Goal: Task Accomplishment & Management: Complete application form

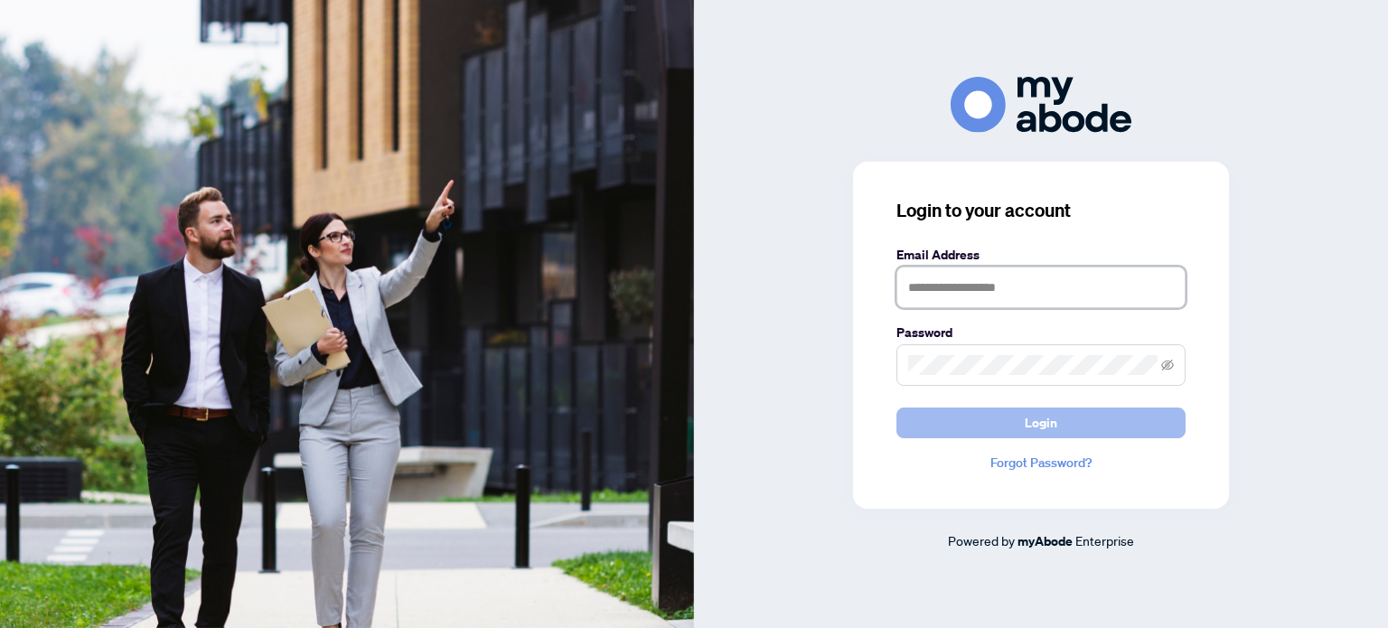
type input "**********"
click at [987, 416] on button "Login" at bounding box center [1041, 423] width 289 height 31
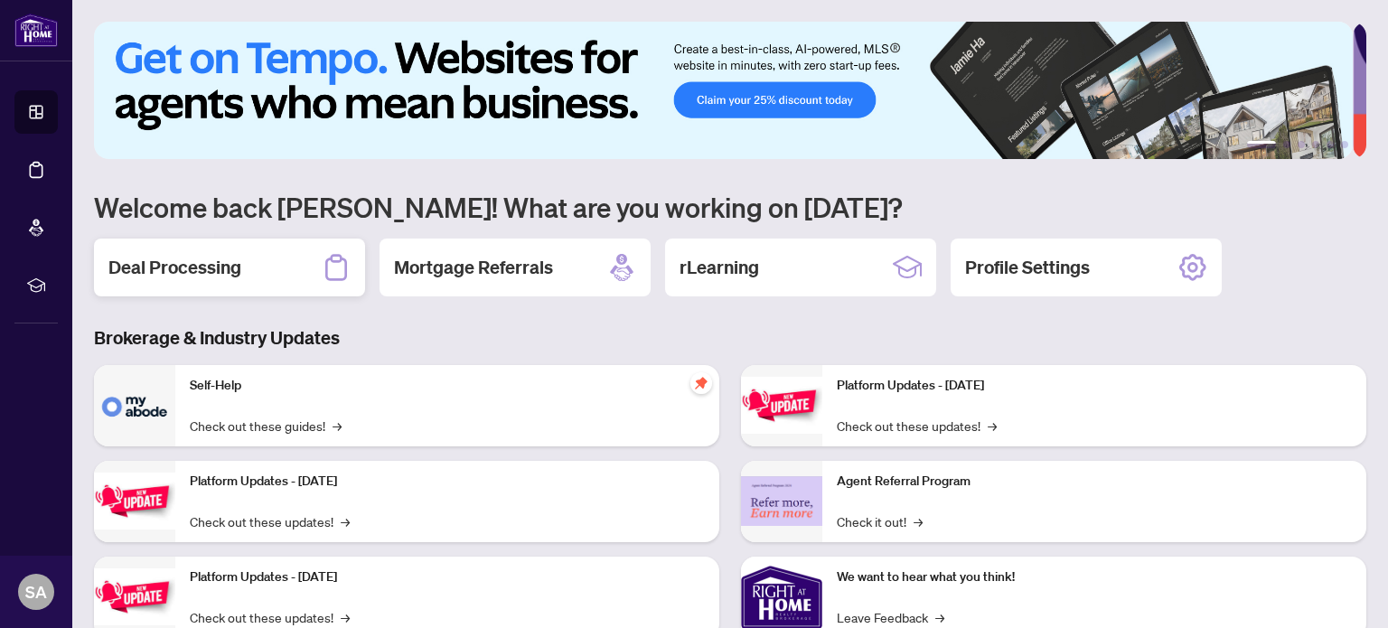
click at [224, 259] on h2 "Deal Processing" at bounding box center [174, 267] width 133 height 25
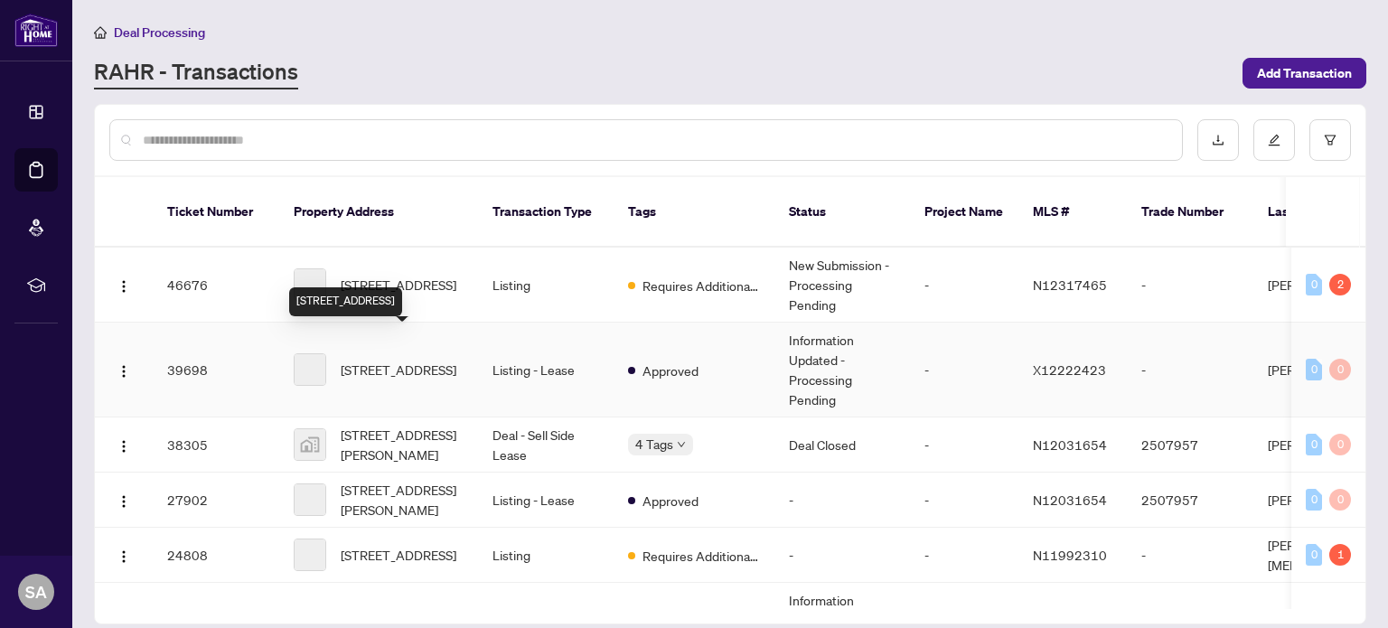
click at [391, 360] on span "903-380 King St, London East, Ontario N6B 3L6, Canada" at bounding box center [399, 370] width 116 height 20
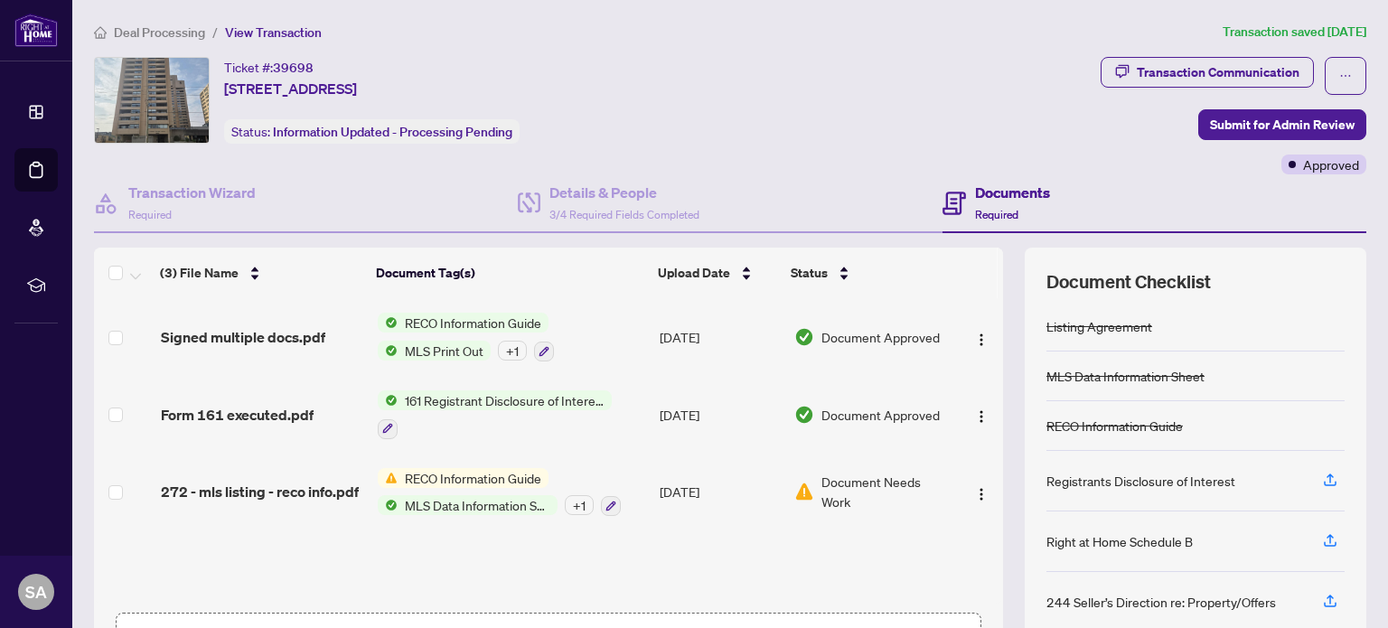
scroll to position [127, 0]
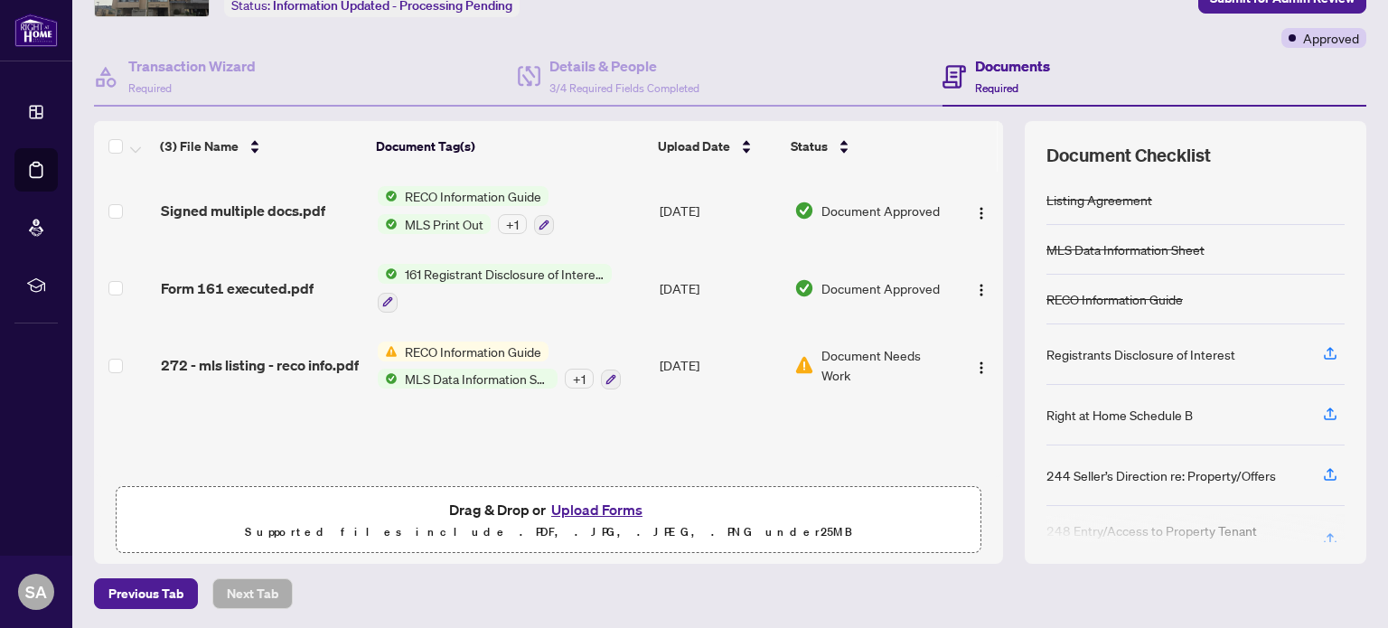
click at [608, 509] on button "Upload Forms" at bounding box center [597, 509] width 102 height 23
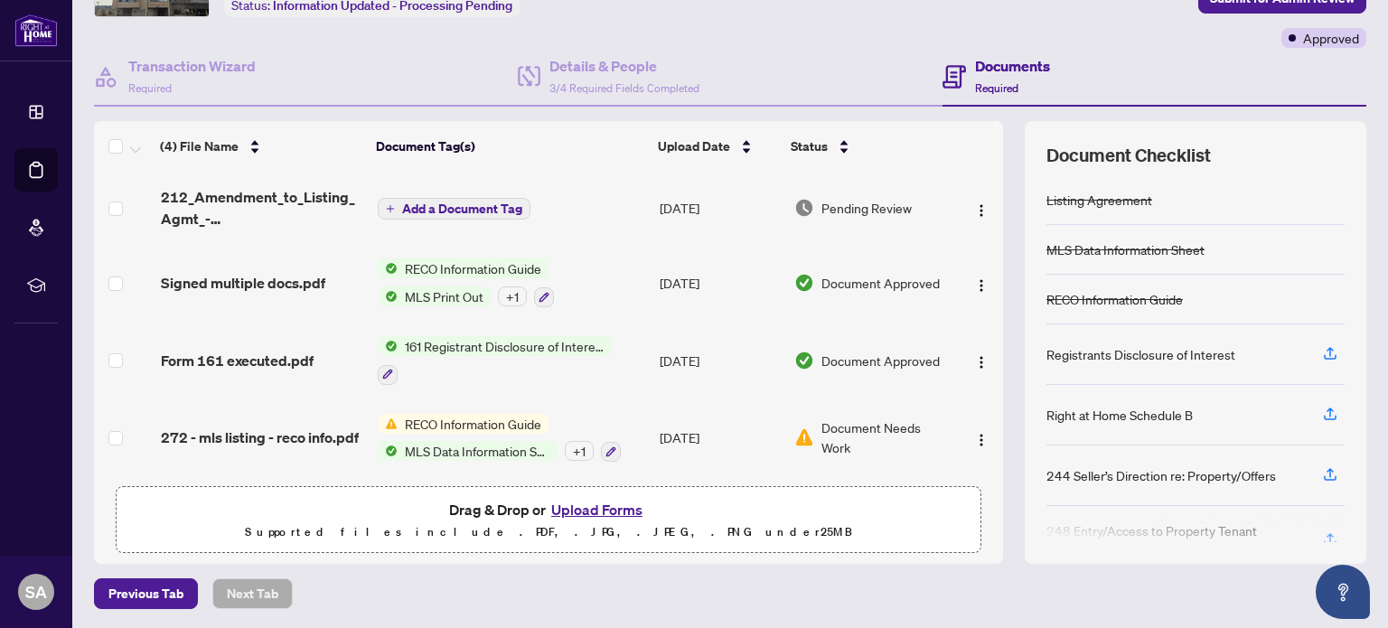
click at [498, 211] on span "Add a Document Tag" at bounding box center [462, 208] width 120 height 13
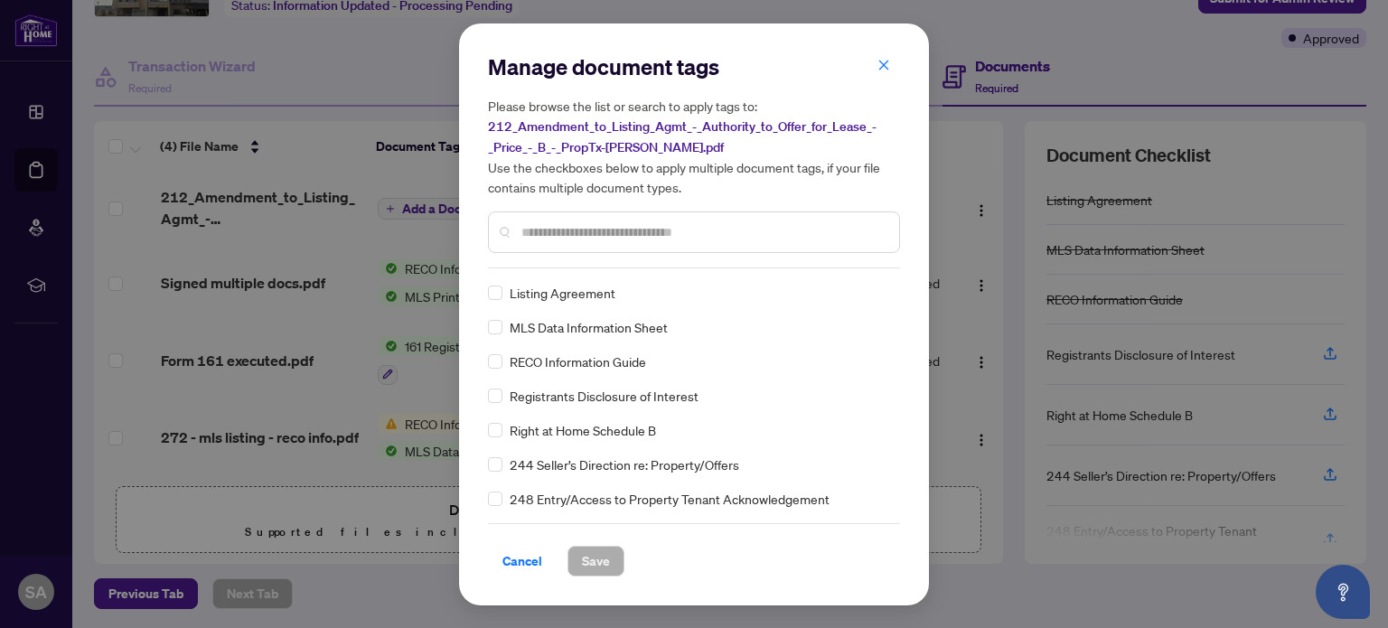
click at [571, 225] on input "text" at bounding box center [702, 232] width 363 height 20
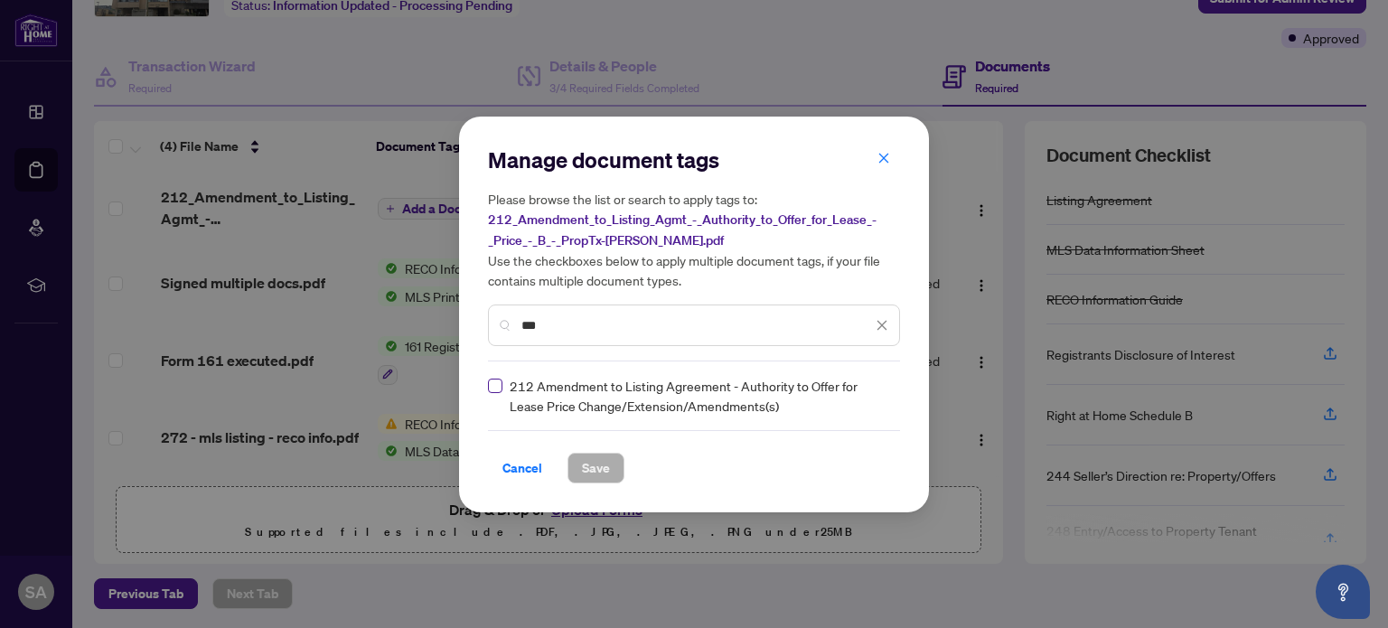
type input "***"
click at [502, 394] on label at bounding box center [495, 386] width 14 height 20
click at [582, 468] on span "Save" at bounding box center [596, 468] width 28 height 29
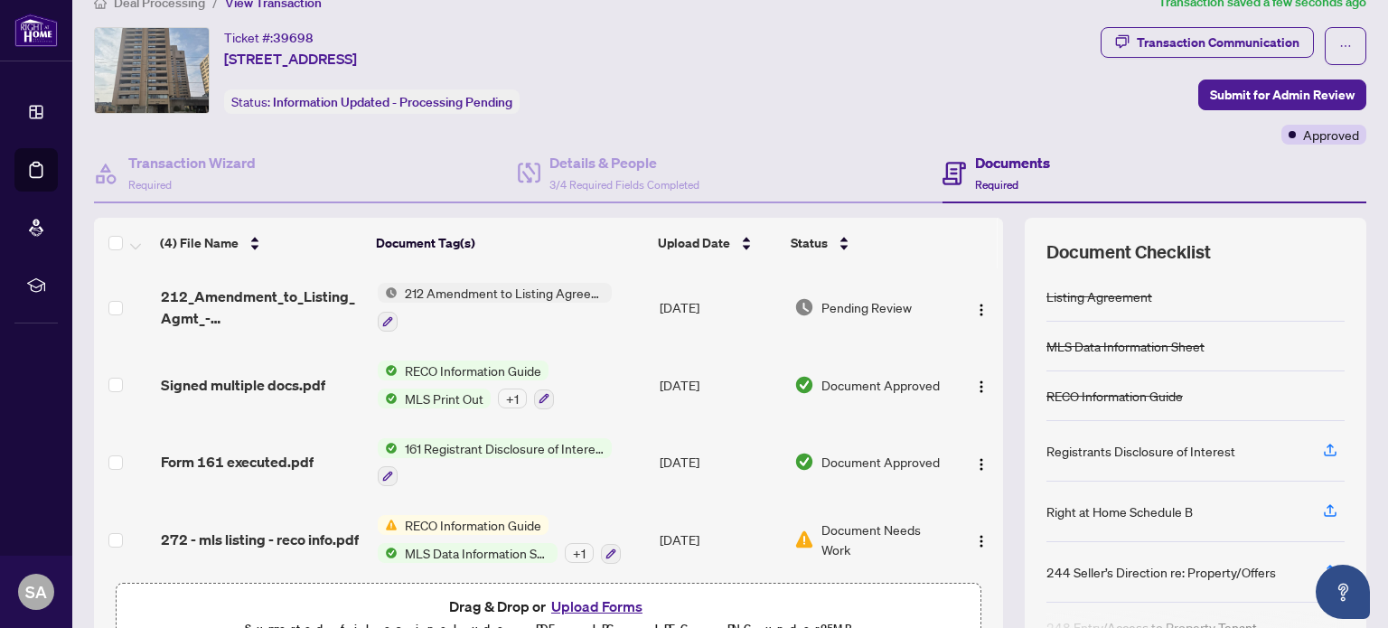
scroll to position [18, 0]
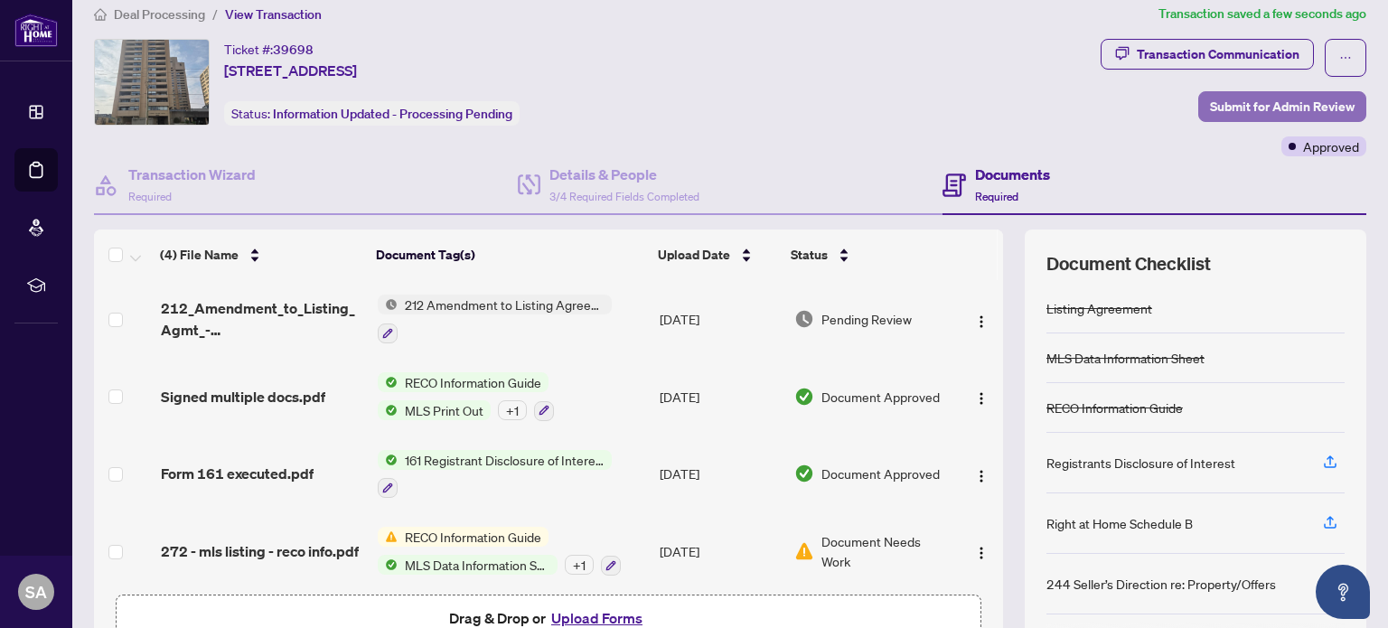
click at [1271, 108] on span "Submit for Admin Review" at bounding box center [1282, 106] width 145 height 29
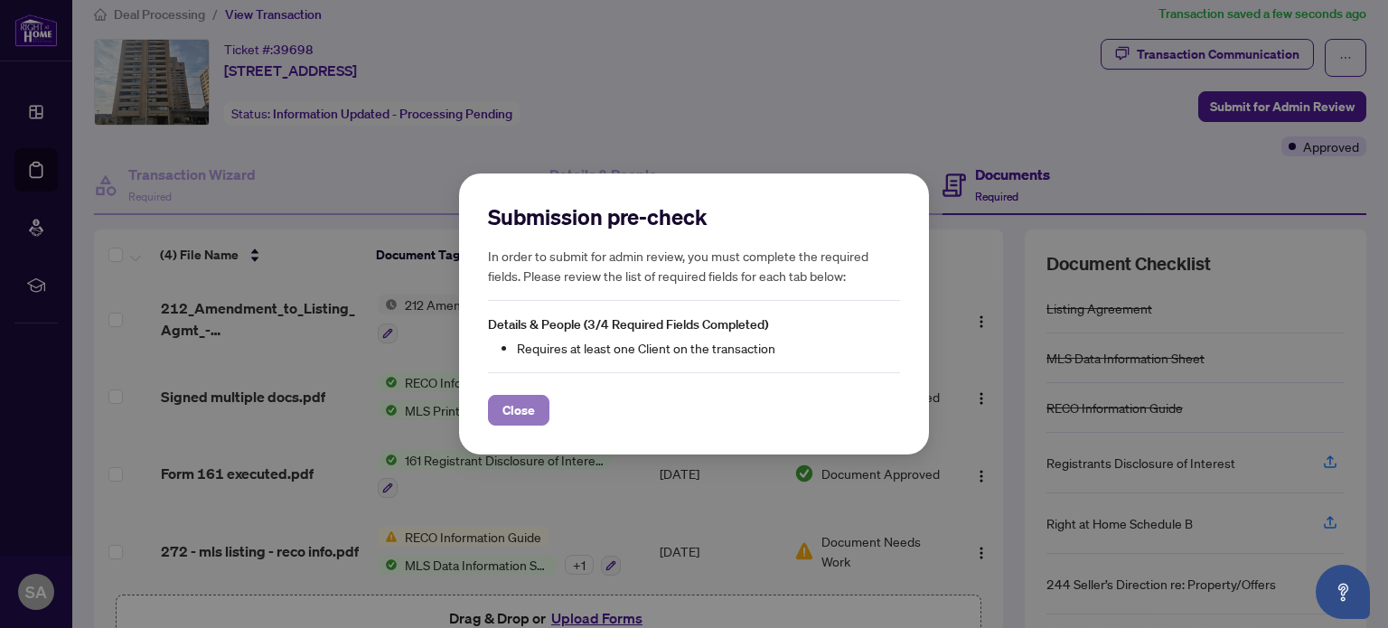
click at [533, 400] on button "Close" at bounding box center [518, 410] width 61 height 31
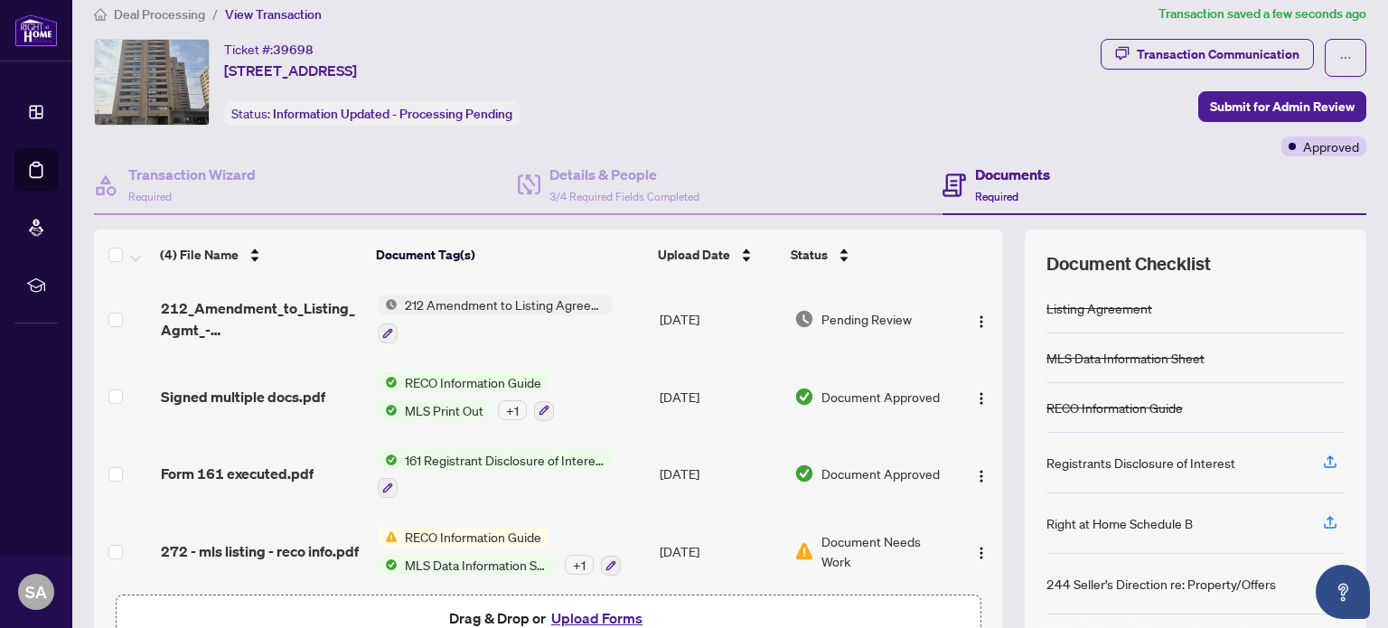
click at [430, 538] on span "RECO Information Guide" at bounding box center [473, 537] width 151 height 20
click at [317, 554] on span "272 - mls listing - reco info.pdf" at bounding box center [260, 551] width 198 height 22
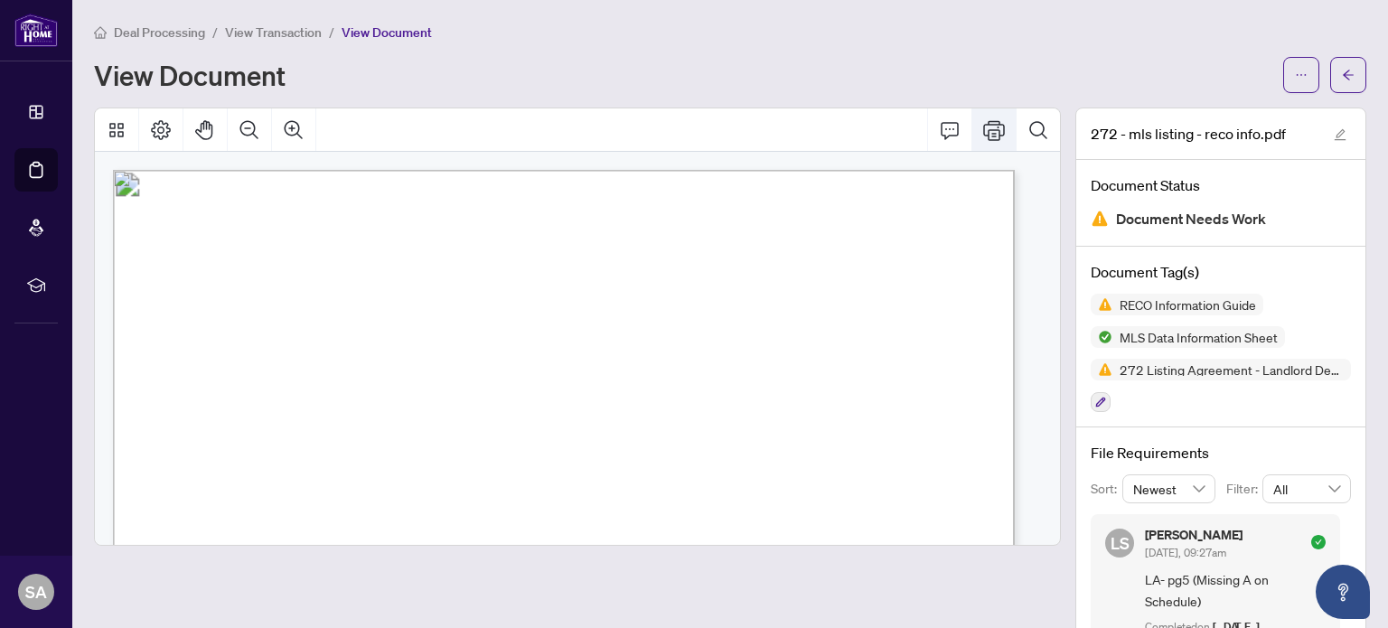
click at [983, 126] on icon "Print" at bounding box center [994, 130] width 22 height 22
click at [1330, 78] on button "button" at bounding box center [1348, 75] width 36 height 36
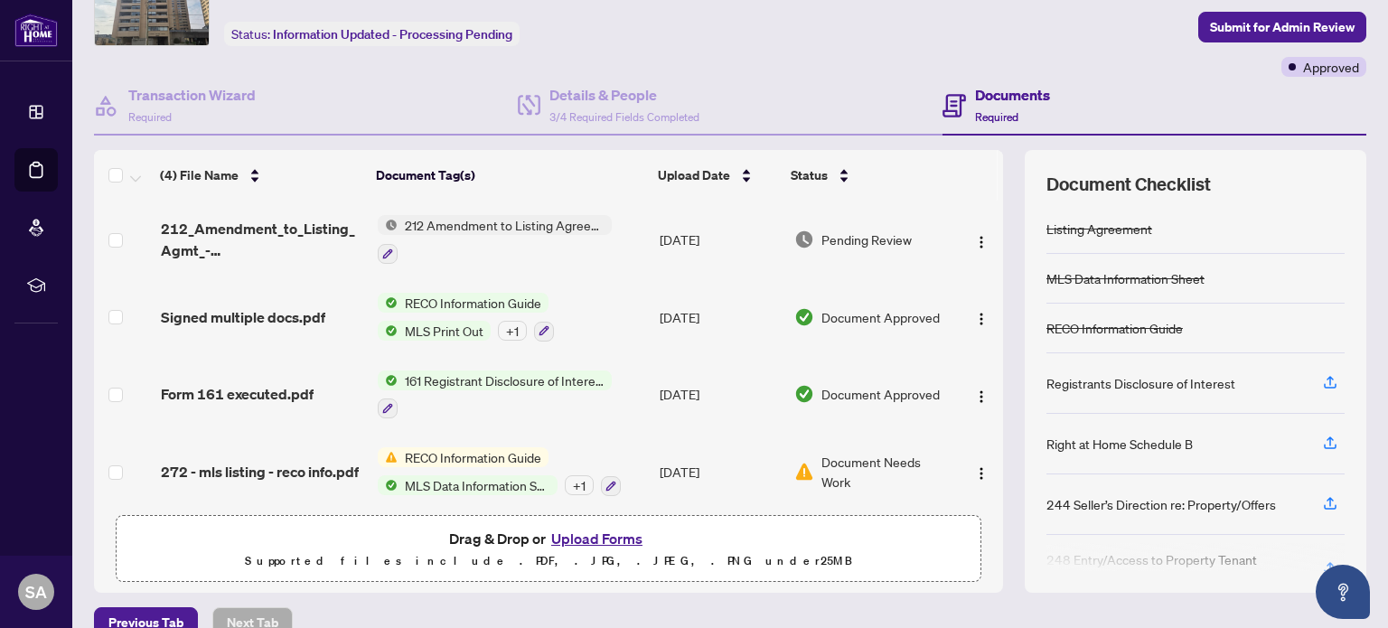
scroll to position [127, 0]
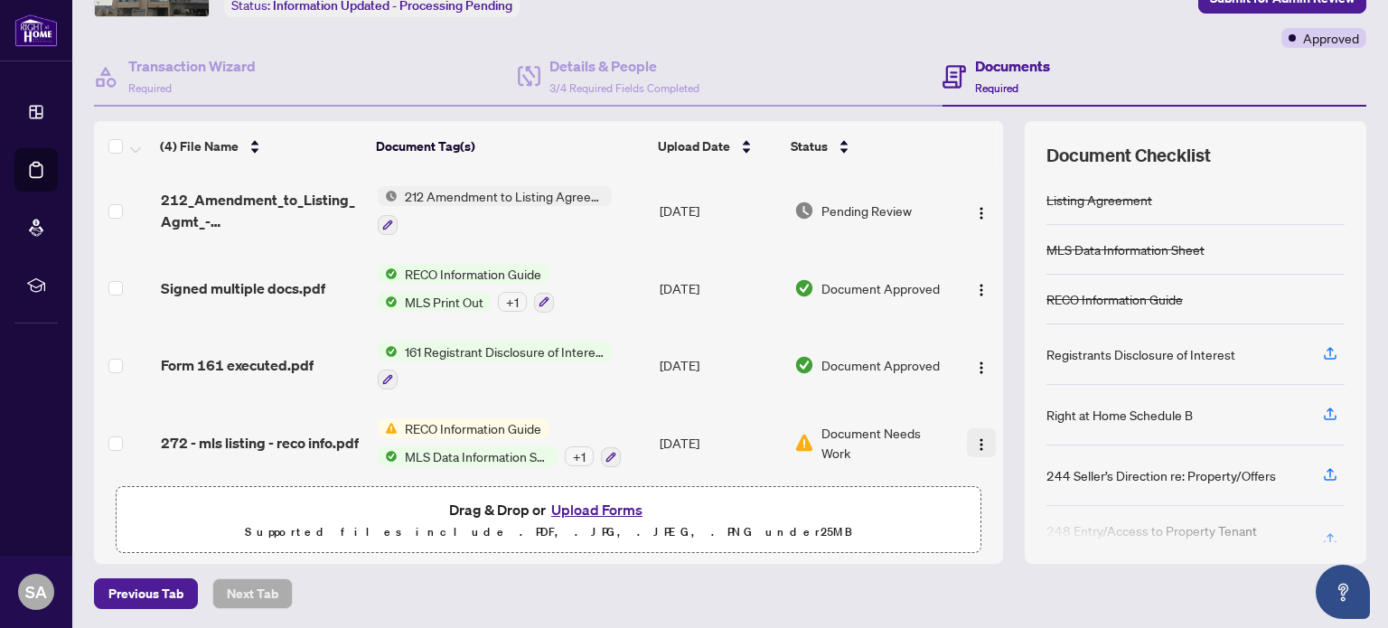
click at [974, 446] on img "button" at bounding box center [981, 444] width 14 height 14
click at [991, 607] on main "Deal Processing / View Transaction Transaction saved a minute ago Ticket #: 396…" at bounding box center [730, 314] width 1316 height 628
click at [450, 434] on span "RECO Information Guide" at bounding box center [473, 428] width 151 height 20
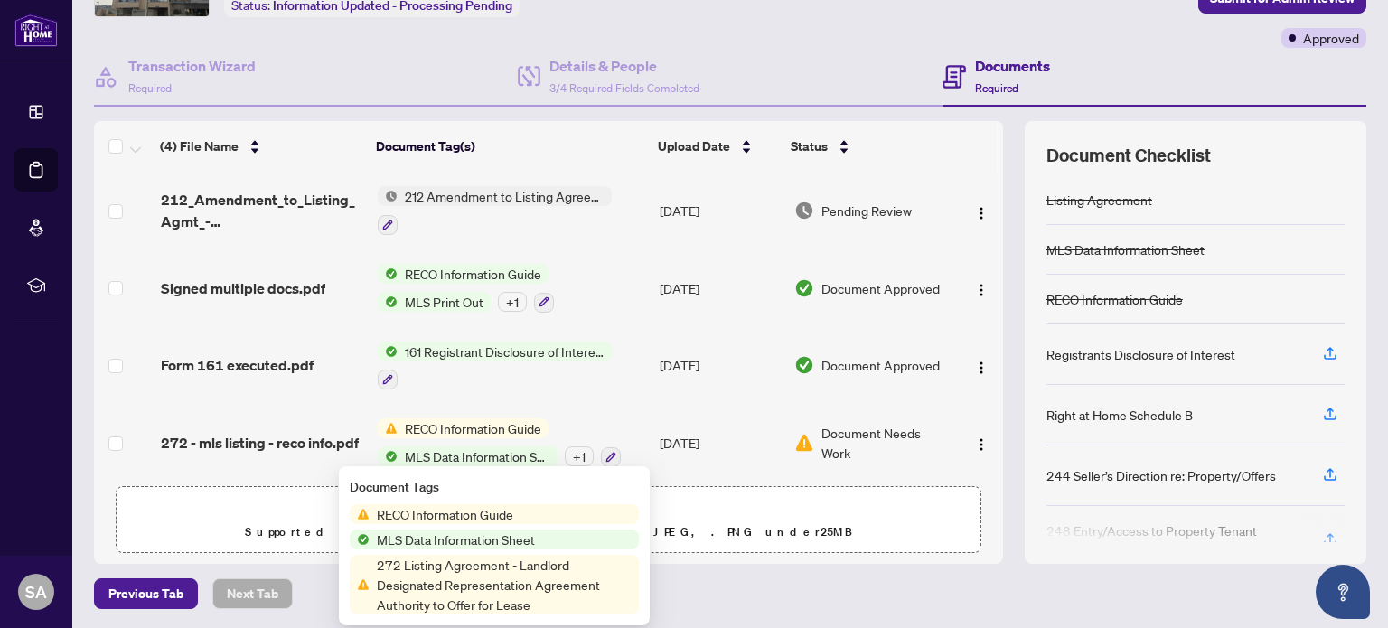
click at [469, 428] on span "RECO Information Guide" at bounding box center [473, 428] width 151 height 20
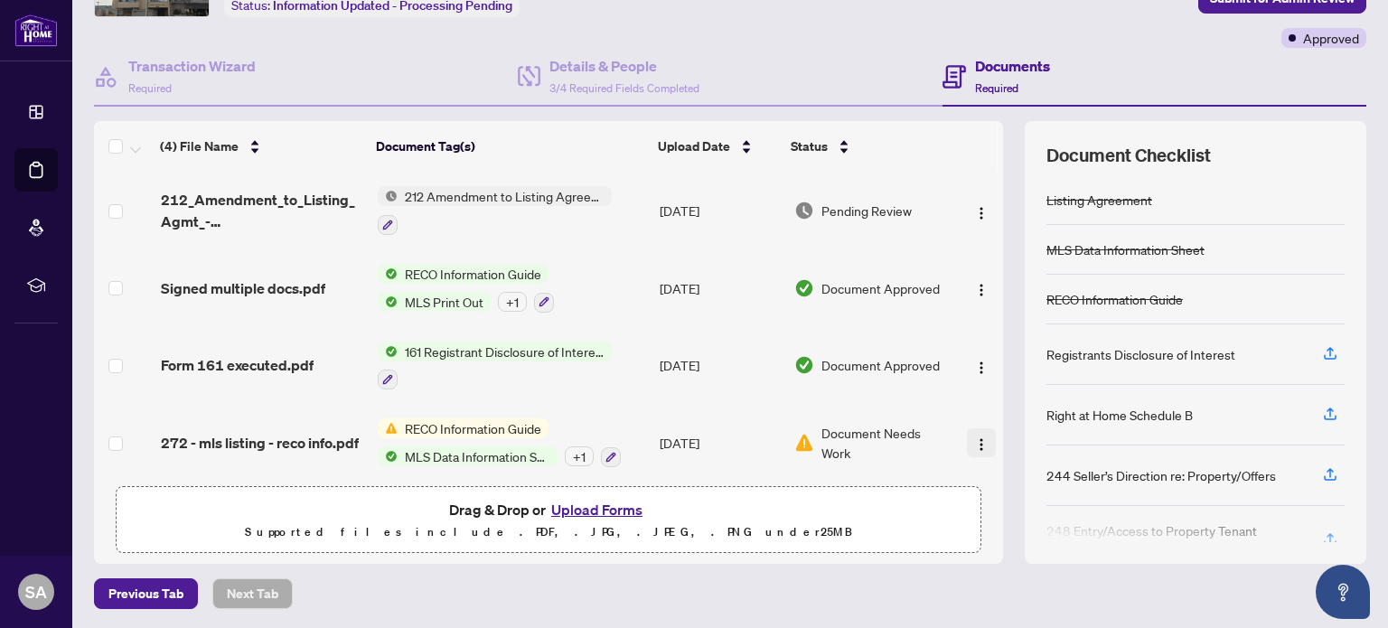
click at [974, 437] on img "button" at bounding box center [981, 444] width 14 height 14
click at [888, 423] on span "Document Needs Work" at bounding box center [885, 443] width 127 height 40
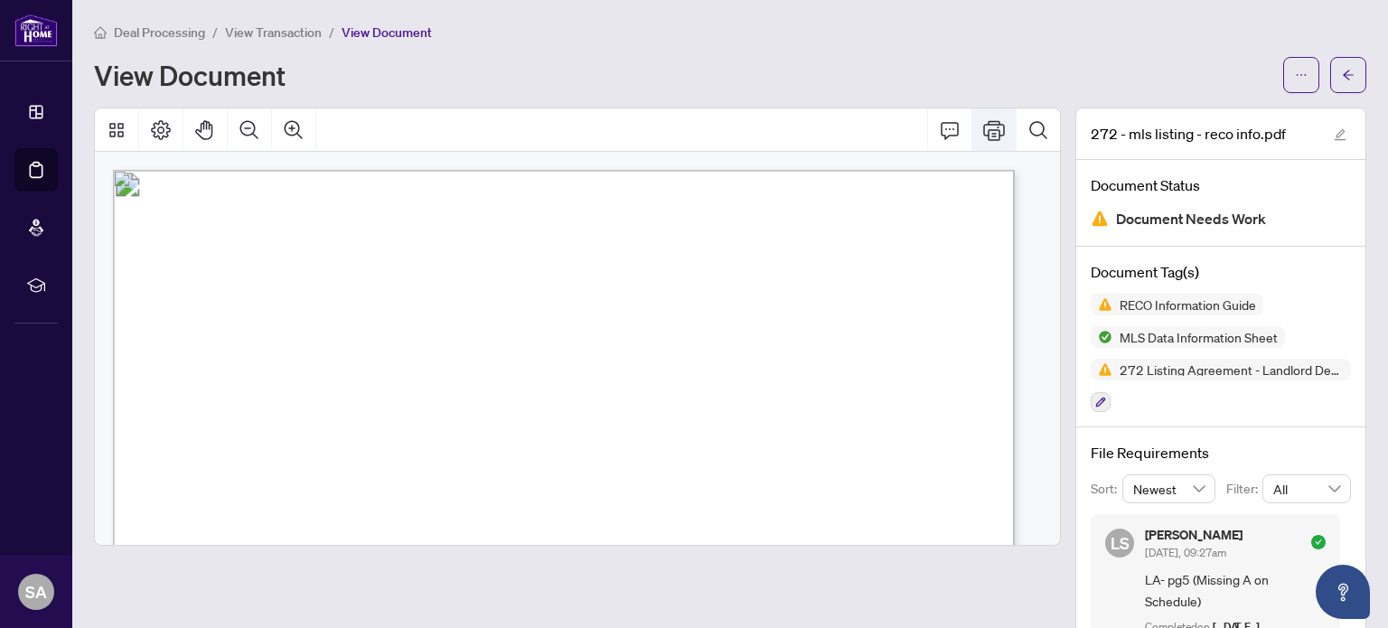
click at [983, 133] on icon "Print" at bounding box center [994, 130] width 22 height 20
